Goal: Find contact information: Find contact information

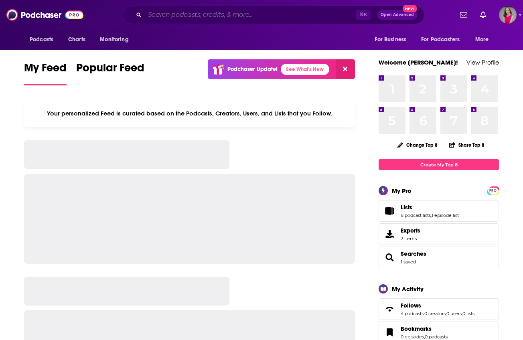
click at [268, 18] on input "Search podcasts, credits, & more..." at bounding box center [250, 14] width 211 height 13
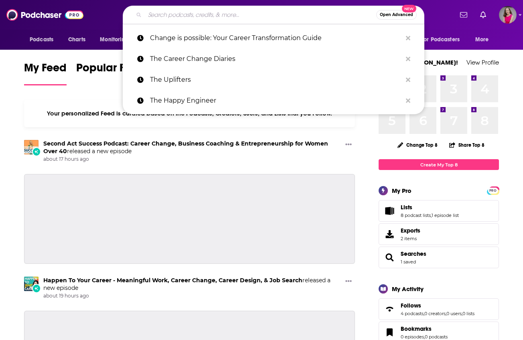
paste input "Achieve Your Ambitious Mom Life"
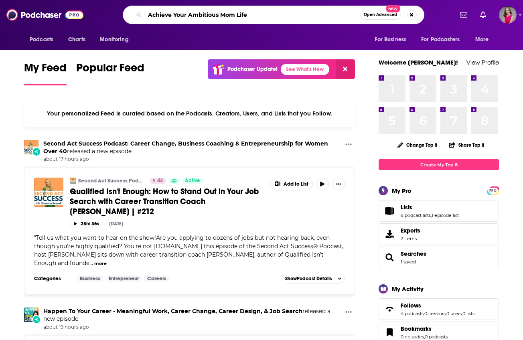
type input "Achieve Your Ambitious Mom Life"
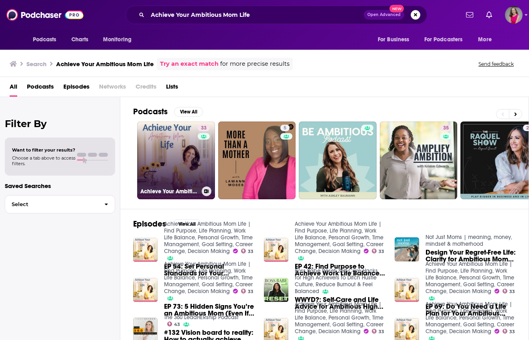
click at [181, 163] on link "33 Achieve Your Ambitious Mom Life | Find Purpose, Life Planning, Work Life Bal…" at bounding box center [176, 161] width 78 height 78
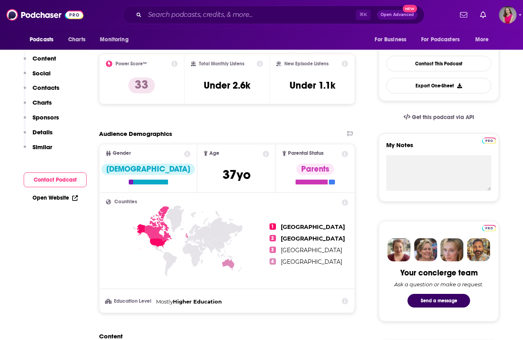
scroll to position [192, 0]
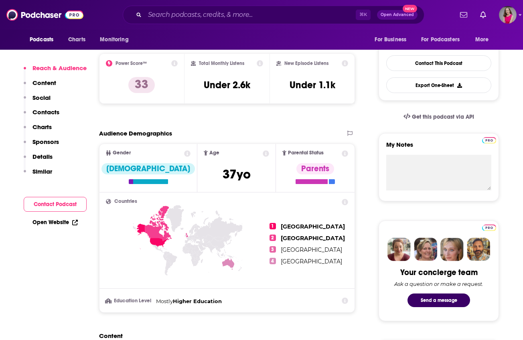
click at [55, 208] on button "Contact Podcast" at bounding box center [55, 204] width 63 height 15
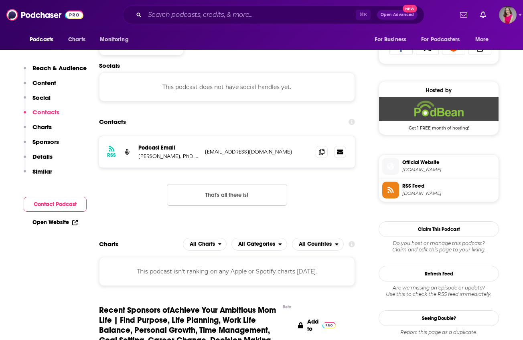
scroll to position [539, 0]
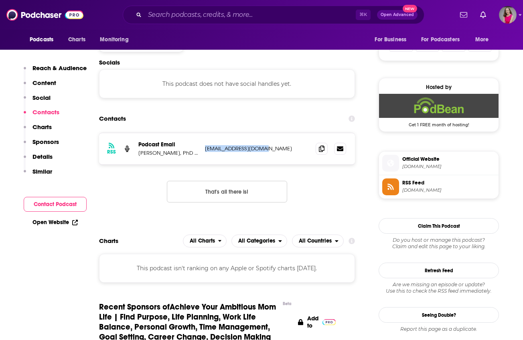
drag, startPoint x: 270, startPoint y: 149, endPoint x: 206, endPoint y: 150, distance: 64.2
click at [206, 150] on p "[EMAIL_ADDRESS][DOMAIN_NAME]" at bounding box center [257, 148] width 104 height 7
copy p "[EMAIL_ADDRESS][DOMAIN_NAME]"
